Goal: Information Seeking & Learning: Check status

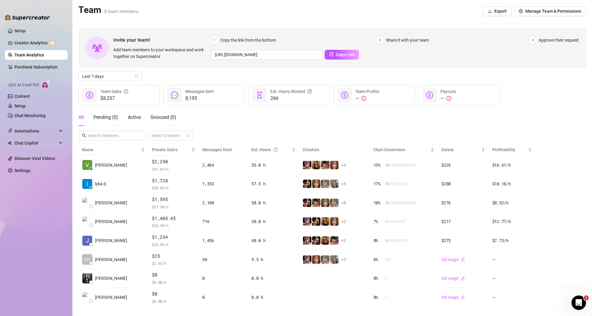
scroll to position [6, 0]
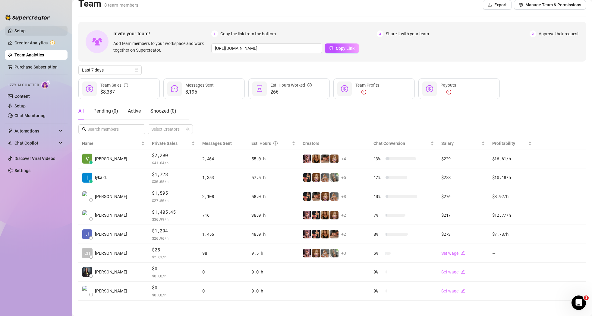
click at [23, 32] on link "Setup" at bounding box center [19, 30] width 11 height 5
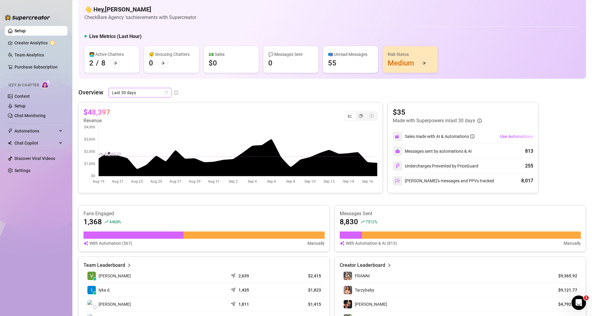
click at [160, 93] on span "Last 30 days" at bounding box center [140, 92] width 56 height 9
click at [151, 104] on div "Last 24 hours" at bounding box center [140, 104] width 54 height 7
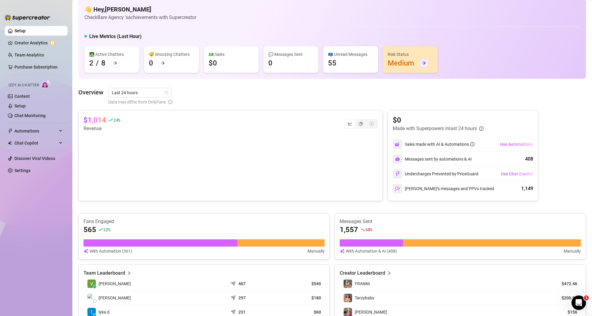
click at [425, 64] on icon "arrow-right" at bounding box center [424, 63] width 4 height 4
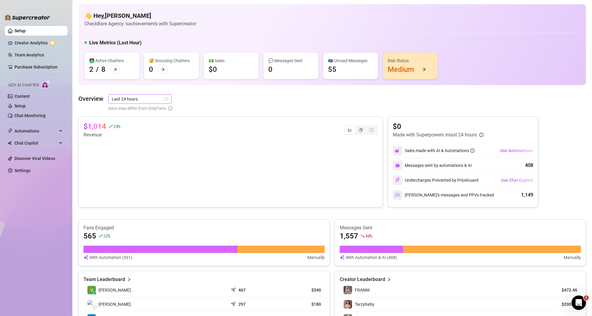
click at [169, 98] on div "Last 24 hours" at bounding box center [139, 99] width 63 height 10
click at [143, 145] on div "Custom date" at bounding box center [139, 150] width 61 height 10
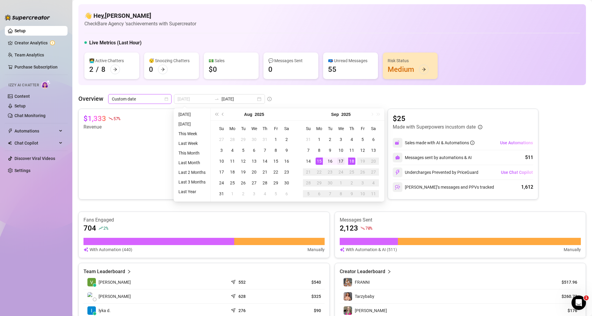
type input "[DATE]"
click at [339, 161] on div "17" at bounding box center [341, 160] width 7 height 7
click at [340, 161] on div "17" at bounding box center [341, 160] width 7 height 7
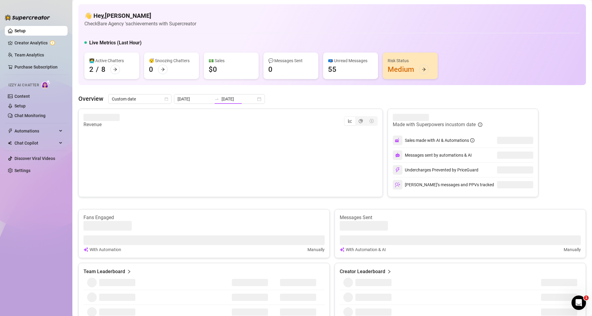
type input "[DATE]"
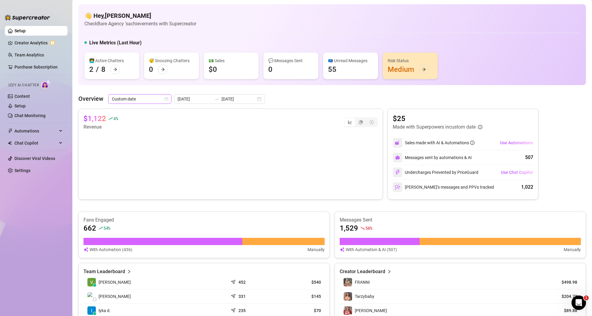
click at [165, 100] on icon "calendar" at bounding box center [167, 99] width 4 height 4
click at [247, 101] on div "[DATE] [DATE]" at bounding box center [219, 99] width 91 height 10
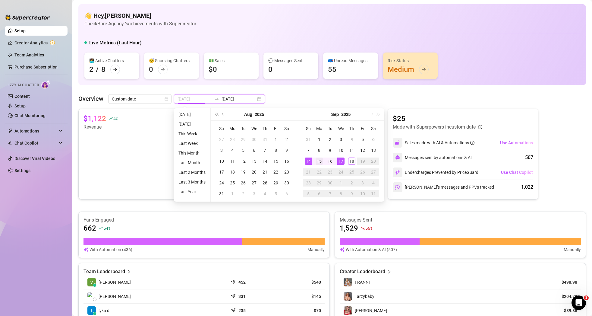
type input "[DATE]"
click at [320, 161] on div "15" at bounding box center [319, 160] width 7 height 7
type input "[DATE]"
drag, startPoint x: 354, startPoint y: 163, endPoint x: 350, endPoint y: 163, distance: 3.3
click at [354, 163] on div "18" at bounding box center [351, 160] width 7 height 7
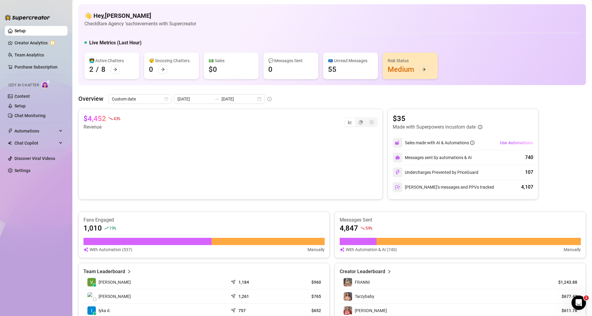
click at [364, 118] on div "segmented control" at bounding box center [361, 122] width 34 height 10
click at [362, 122] on icon "pie-chart" at bounding box center [361, 122] width 4 height 4
click at [357, 119] on input "segmented control" at bounding box center [357, 119] width 0 height 0
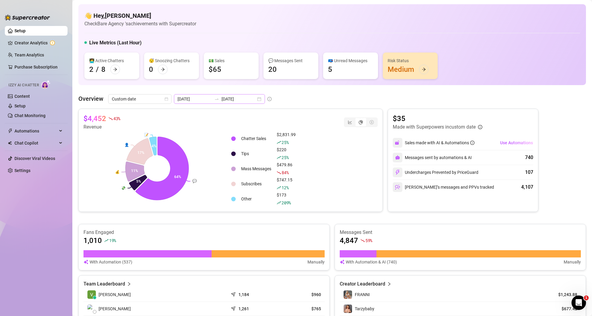
click at [246, 100] on div "[DATE] [DATE]" at bounding box center [219, 99] width 91 height 10
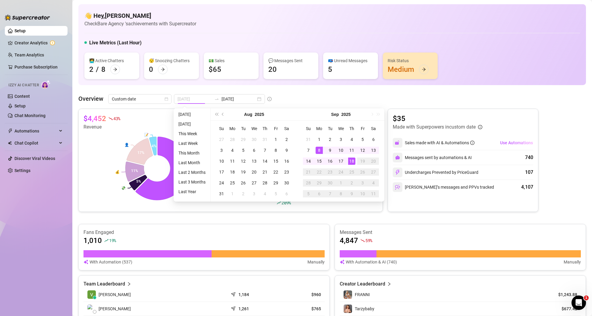
click at [317, 149] on div "8" at bounding box center [319, 150] width 7 height 7
type input "[DATE]"
click at [306, 161] on div "14" at bounding box center [308, 160] width 7 height 7
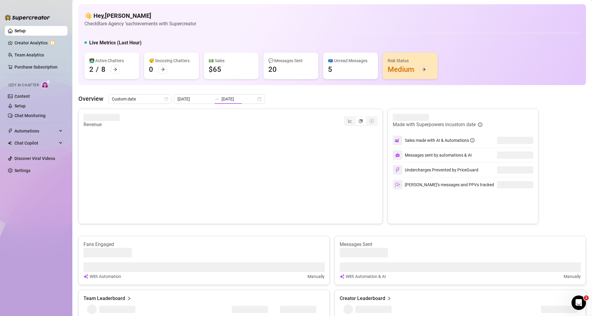
type input "[DATE]"
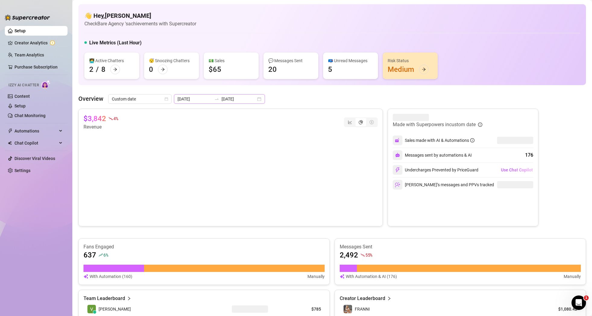
click at [244, 101] on div "[DATE] [DATE]" at bounding box center [219, 99] width 91 height 10
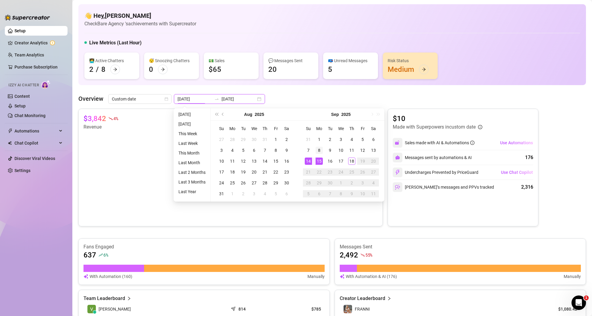
type input "[DATE]"
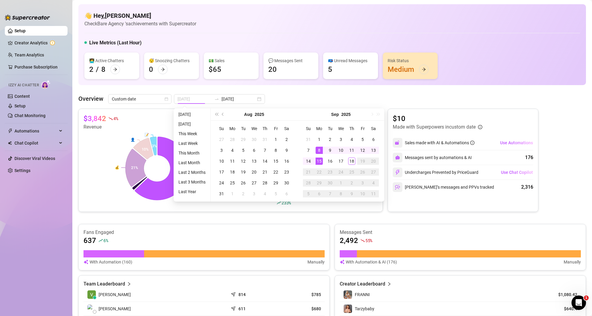
click at [317, 150] on div "8" at bounding box center [319, 150] width 7 height 7
type input "[DATE]"
click at [309, 160] on div "14" at bounding box center [308, 160] width 7 height 7
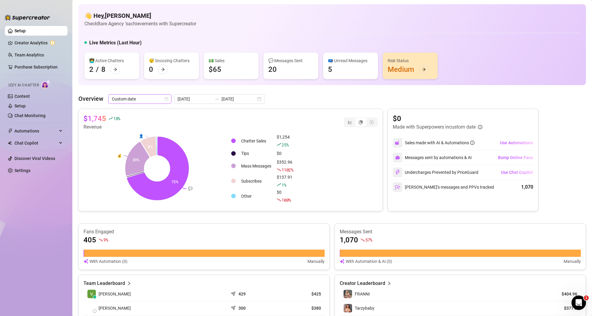
click at [167, 99] on icon "calendar" at bounding box center [167, 99] width 4 height 4
click at [244, 100] on div "[DATE] [DATE]" at bounding box center [219, 99] width 91 height 10
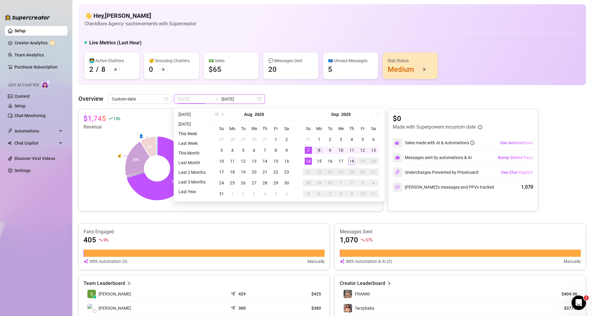
type input "[DATE]"
click at [318, 150] on div "8" at bounding box center [319, 150] width 7 height 7
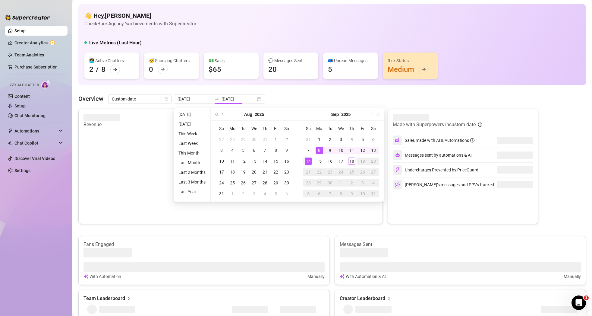
type input "[DATE]"
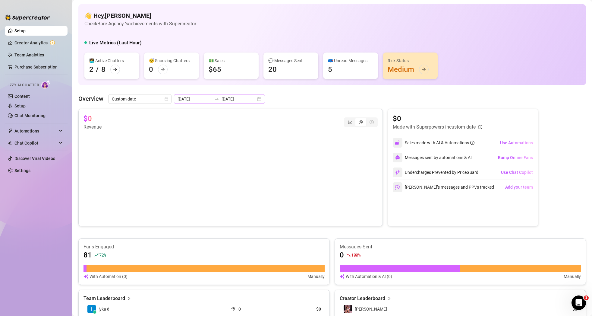
click at [247, 100] on div "[DATE] [DATE]" at bounding box center [219, 99] width 91 height 10
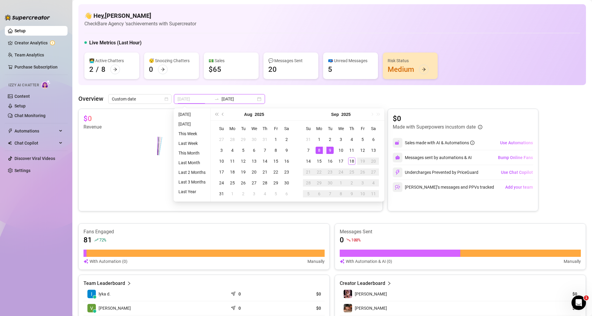
type input "[DATE]"
click at [320, 150] on div "8" at bounding box center [319, 150] width 7 height 7
type input "[DATE]"
click at [309, 160] on div "14" at bounding box center [308, 160] width 7 height 7
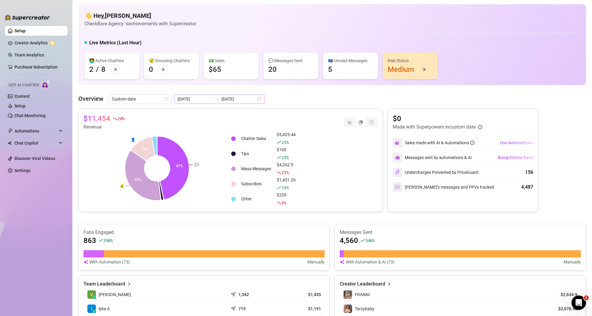
click at [245, 97] on div "[DATE] [DATE]" at bounding box center [219, 99] width 91 height 10
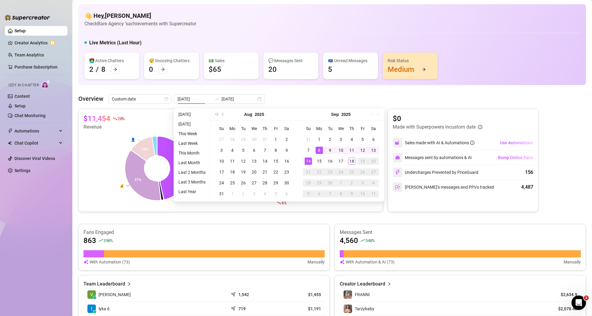
click at [292, 92] on div "👋 Hey, [PERSON_NAME] Check Bare Agency 's achievements with Supercreator Live M…" at bounding box center [332, 319] width 508 height 631
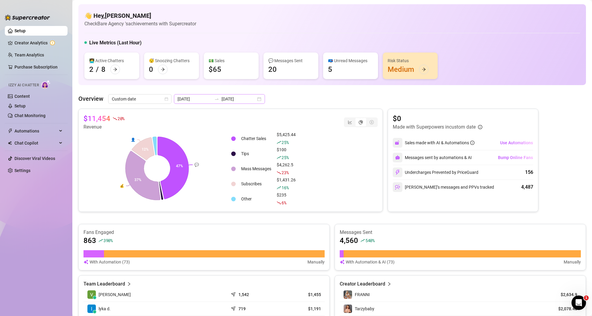
click at [246, 100] on div "[DATE] [DATE]" at bounding box center [219, 99] width 91 height 10
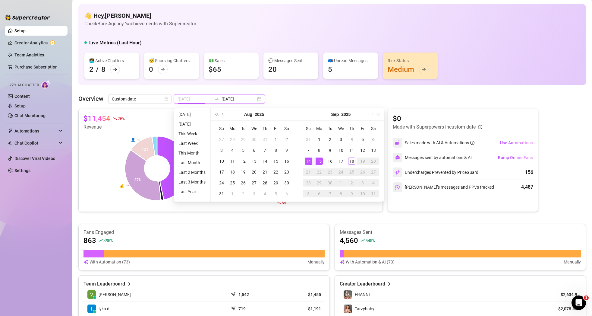
type input "[DATE]"
click at [320, 162] on div "15" at bounding box center [319, 160] width 7 height 7
type input "[DATE]"
click at [352, 161] on div "18" at bounding box center [351, 160] width 7 height 7
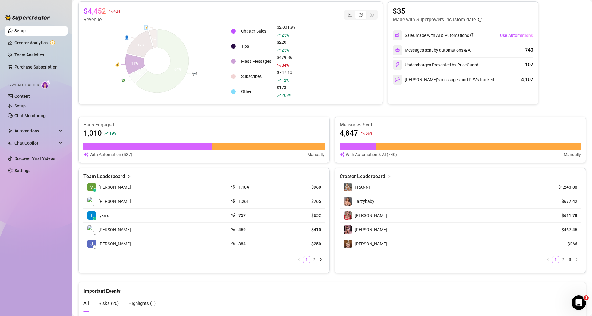
scroll to position [144, 0]
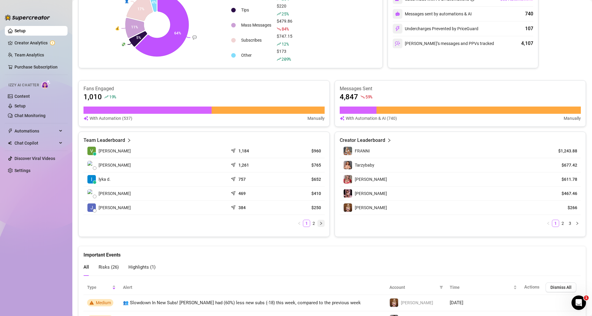
click at [321, 224] on icon "right" at bounding box center [321, 223] width 4 height 4
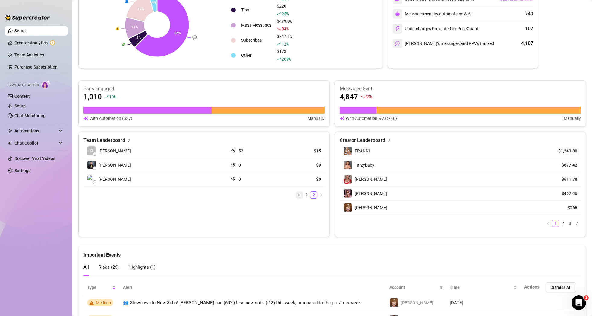
click at [300, 196] on icon "left" at bounding box center [300, 195] width 4 height 4
click at [579, 223] on icon "right" at bounding box center [578, 223] width 4 height 4
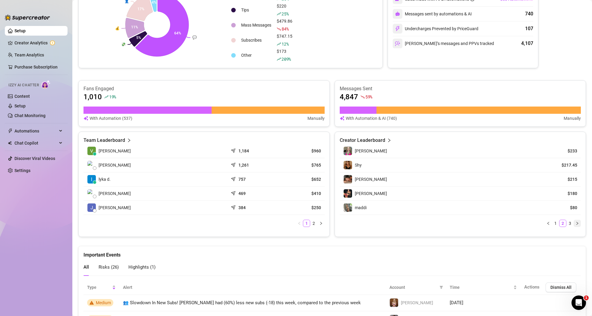
click at [576, 223] on icon "right" at bounding box center [578, 223] width 4 height 4
click at [553, 220] on link "1" at bounding box center [556, 220] width 7 height 7
click at [553, 220] on ul "1 2 3" at bounding box center [460, 223] width 241 height 7
click at [555, 221] on link "1" at bounding box center [556, 223] width 7 height 7
click at [27, 44] on link "Creator Analytics" at bounding box center [38, 43] width 48 height 10
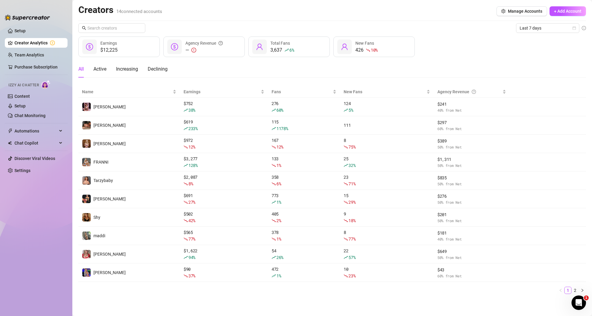
click at [40, 36] on ul "Setup Creator Analytics Team Analytics Purchase Subscription Izzy AI Chatter Co…" at bounding box center [36, 166] width 63 height 284
click at [26, 33] on link "Setup" at bounding box center [19, 30] width 11 height 5
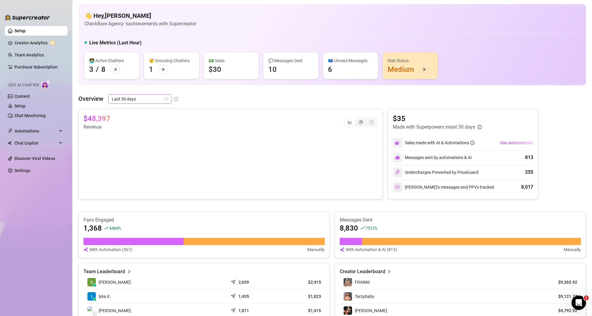
click at [170, 97] on div "Last 30 days" at bounding box center [139, 99] width 63 height 10
click at [135, 140] on div "Last 90 days" at bounding box center [140, 140] width 54 height 7
click at [167, 98] on icon "calendar" at bounding box center [167, 99] width 4 height 4
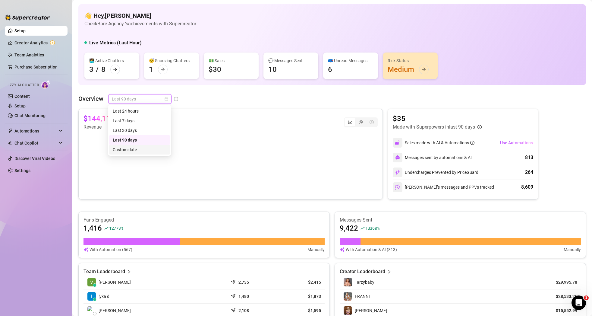
click at [139, 149] on div "Custom date" at bounding box center [140, 149] width 54 height 7
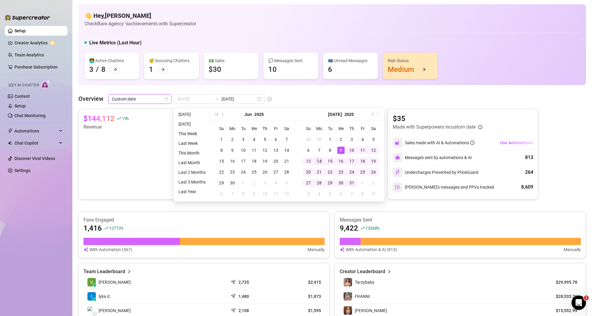
type input "[DATE]"
click at [321, 160] on div "14" at bounding box center [319, 160] width 7 height 7
type input "[DATE]"
click at [32, 45] on link "Creator Analytics" at bounding box center [38, 43] width 48 height 10
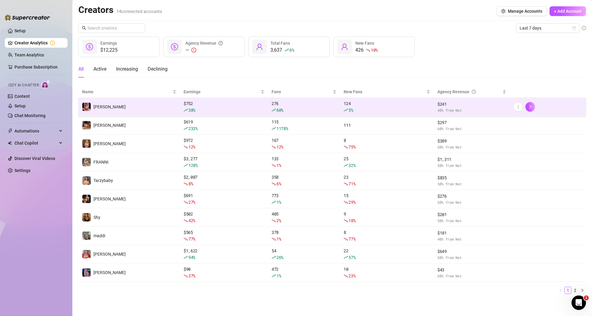
scroll to position [1, 0]
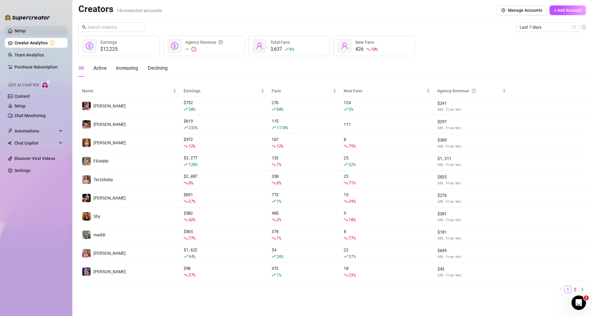
click at [26, 30] on link "Setup" at bounding box center [19, 30] width 11 height 5
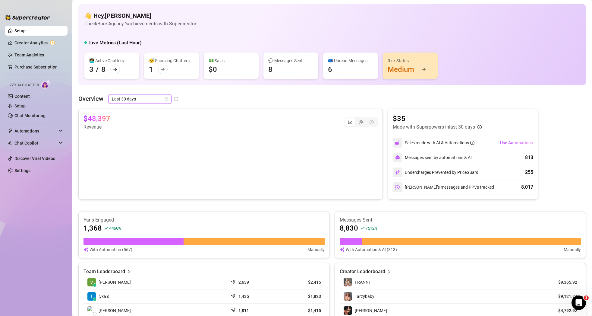
click at [163, 99] on span "Last 30 days" at bounding box center [140, 98] width 56 height 9
click at [157, 120] on div "Last 7 days" at bounding box center [140, 120] width 54 height 7
